Goal: Transaction & Acquisition: Subscribe to service/newsletter

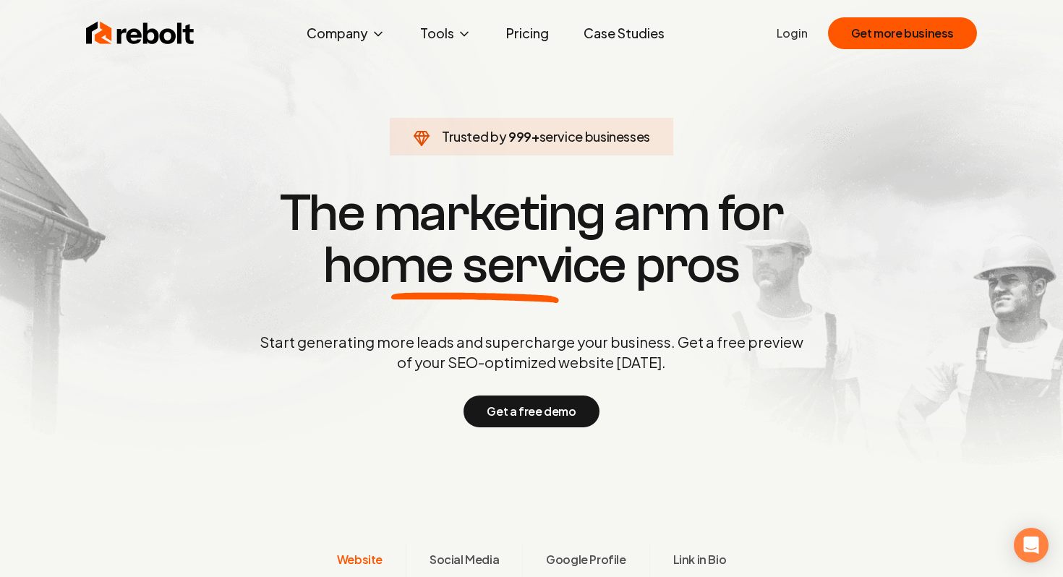
click at [524, 33] on link "Pricing" at bounding box center [528, 33] width 66 height 29
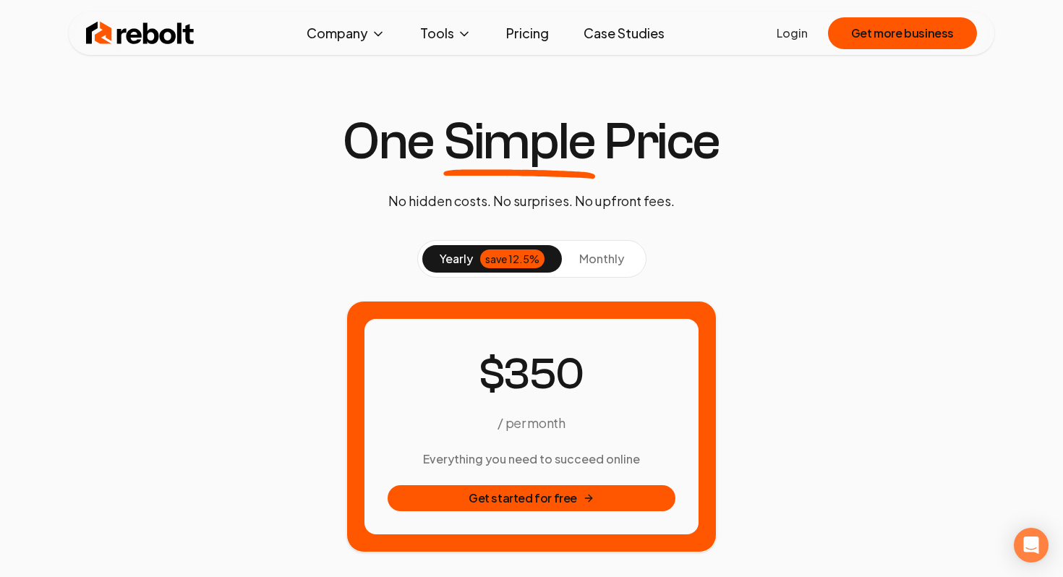
scroll to position [69, 0]
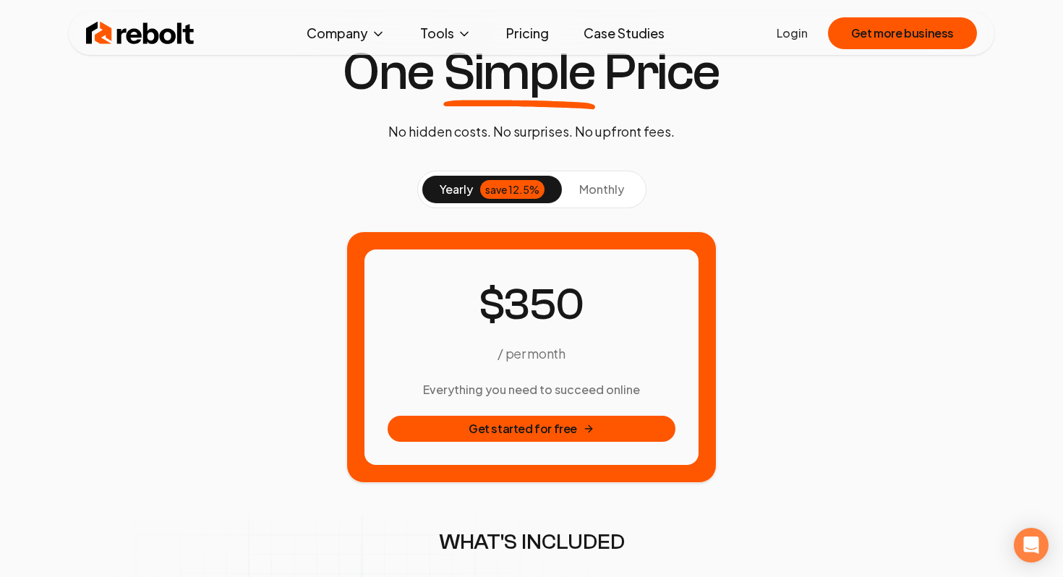
click at [571, 199] on button "monthly" at bounding box center [602, 189] width 80 height 27
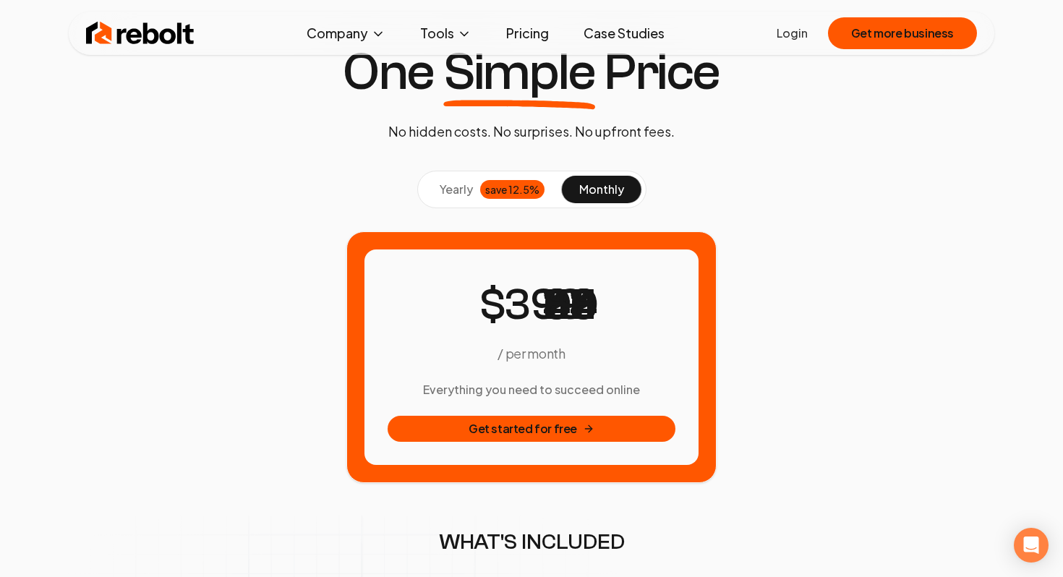
click at [529, 190] on div "save 12.5%" at bounding box center [512, 189] width 64 height 19
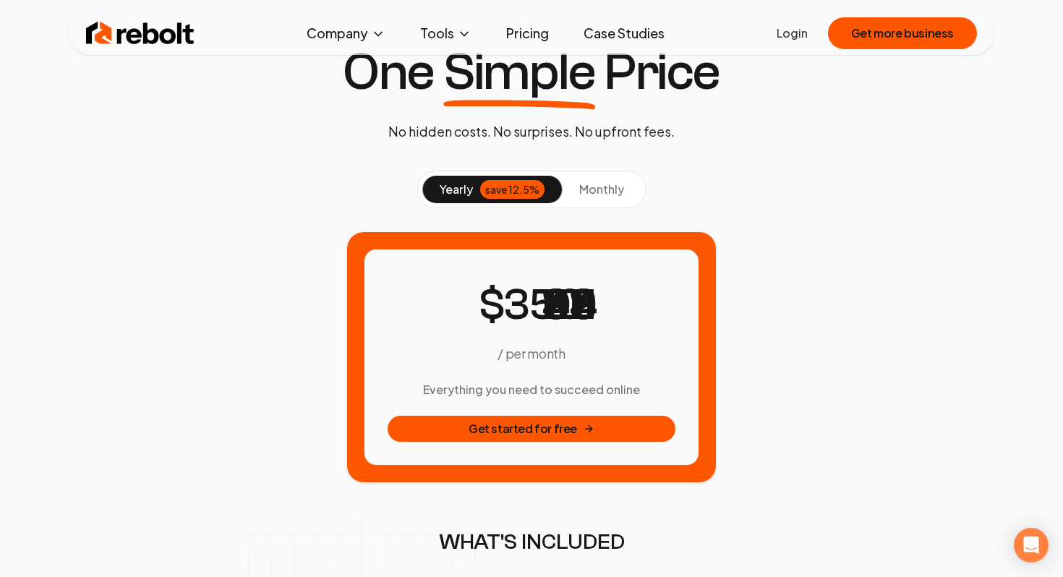
click at [574, 190] on button "monthly" at bounding box center [602, 189] width 80 height 27
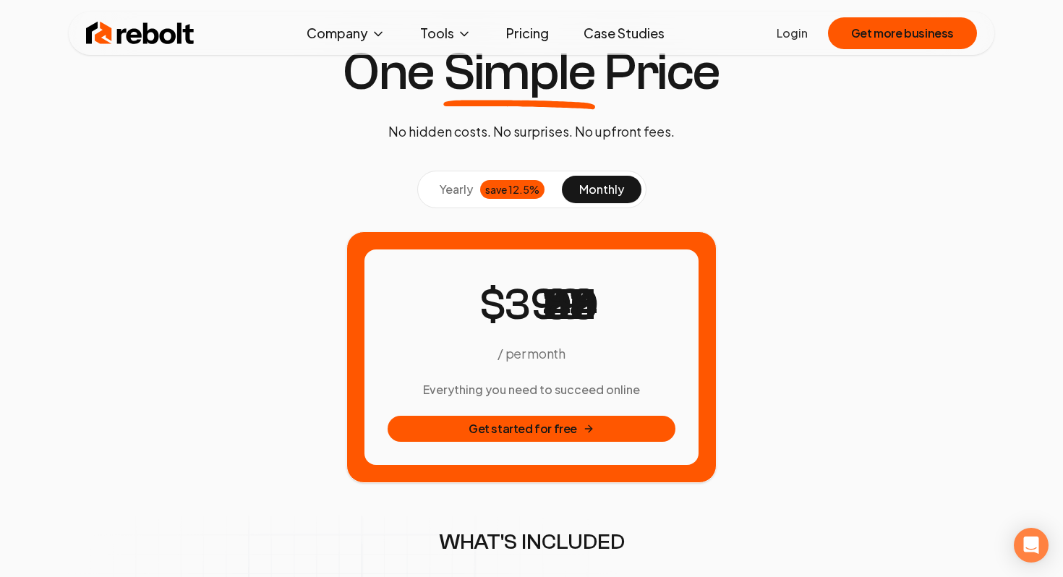
click at [530, 195] on div "save 12.5%" at bounding box center [512, 189] width 64 height 19
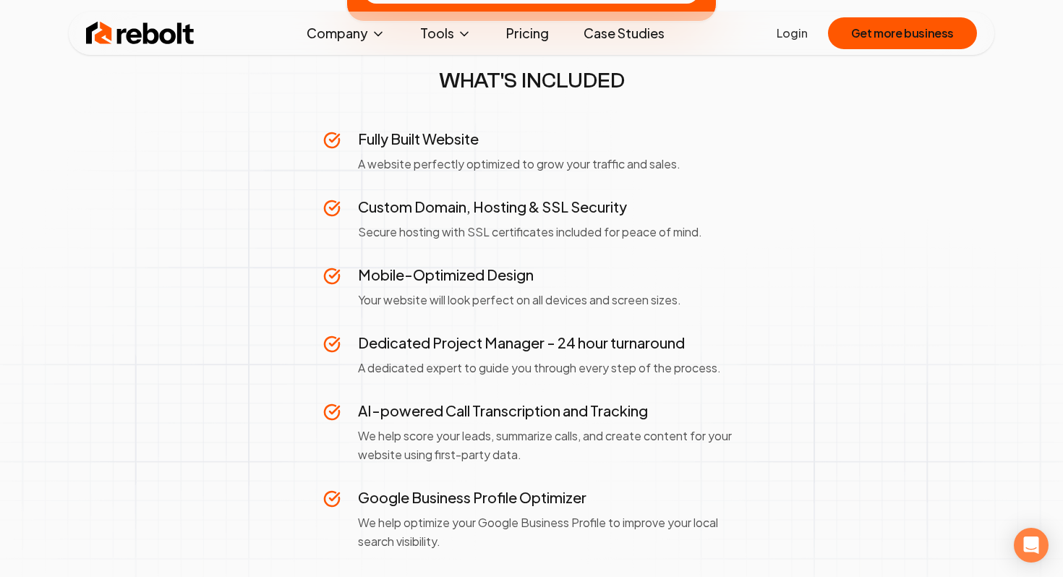
scroll to position [542, 0]
